Goal: Task Accomplishment & Management: Manage account settings

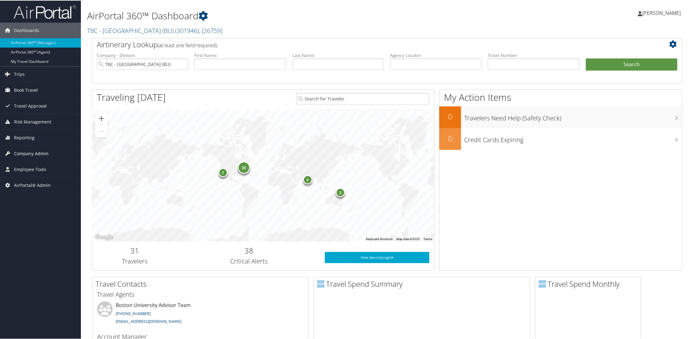
click at [18, 153] on span "Company Admin" at bounding box center [31, 153] width 35 height 16
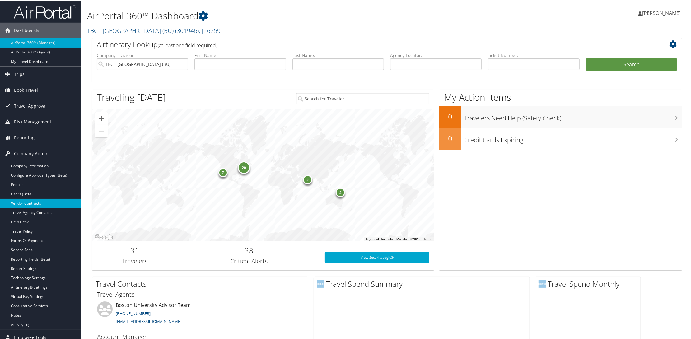
click at [31, 202] on link "Vendor Contracts" at bounding box center [40, 202] width 81 height 9
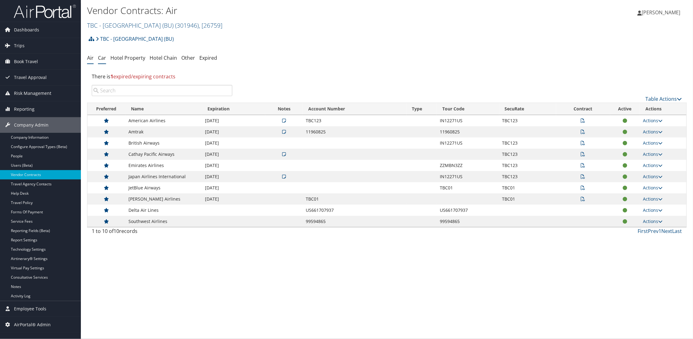
click at [101, 59] on link "Car" at bounding box center [102, 57] width 8 height 7
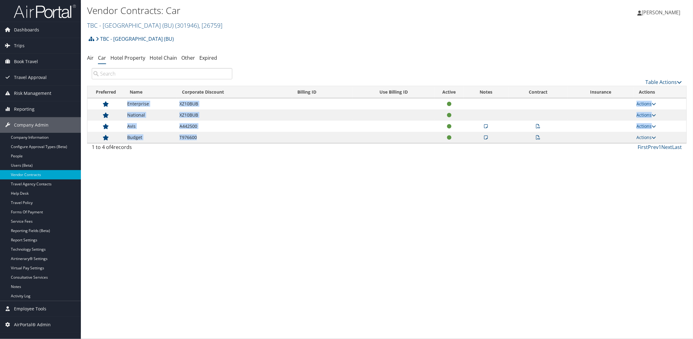
drag, startPoint x: 131, startPoint y: 105, endPoint x: 199, endPoint y: 136, distance: 74.4
click at [199, 136] on tbody "Enterprise XZ10BUB Actions View Contracts Edit Contract Delete National XZ10BUB…" at bounding box center [386, 120] width 599 height 45
copy tbody "Enterprise XZ10BUB Actions View Contracts Edit Contract Delete National XZ10BUB…"
click at [132, 57] on link "Hotel Property" at bounding box center [127, 57] width 35 height 7
